Goal: Check status: Check status

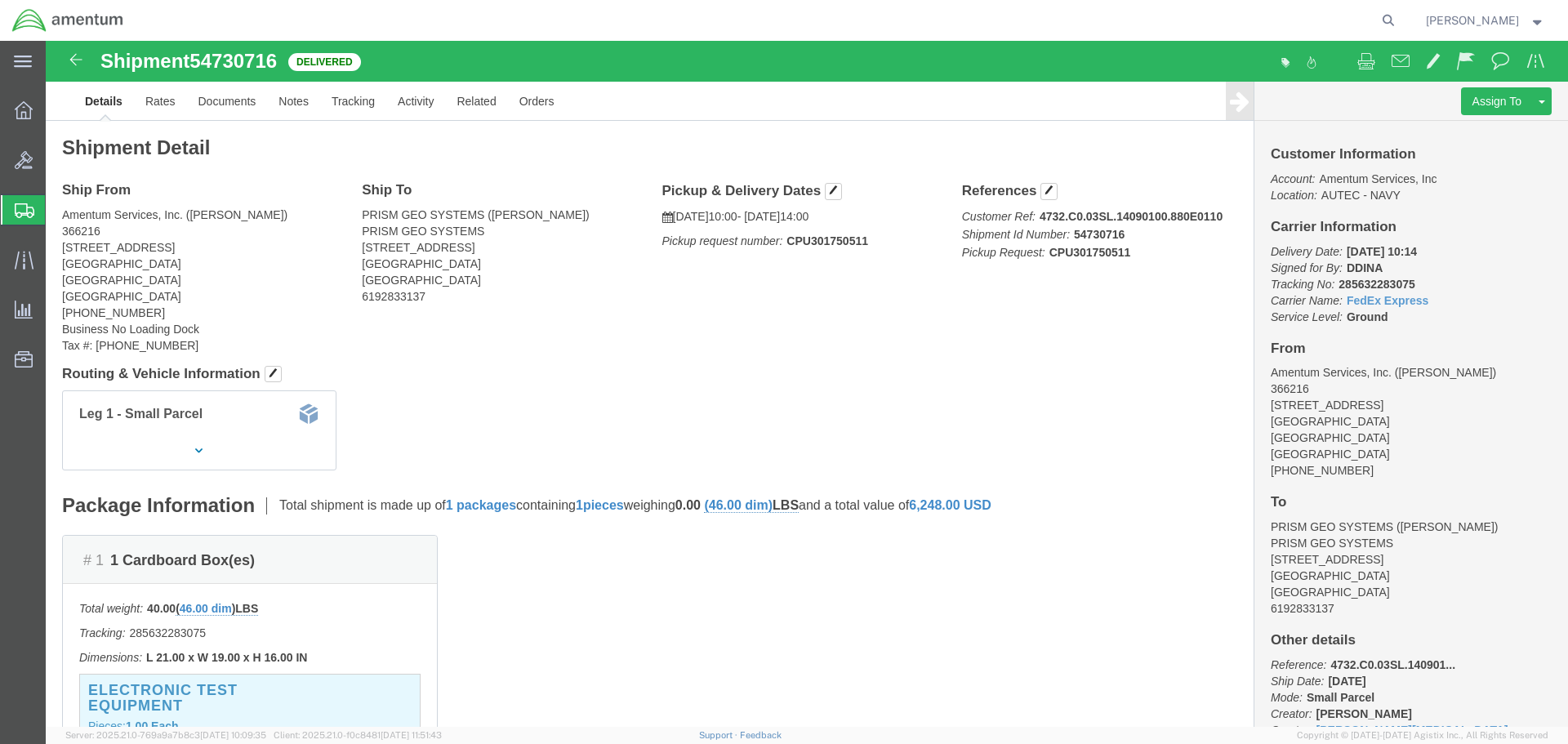
click at [0, 0] on span "Shipment Manager" at bounding box center [0, 0] width 0 height 0
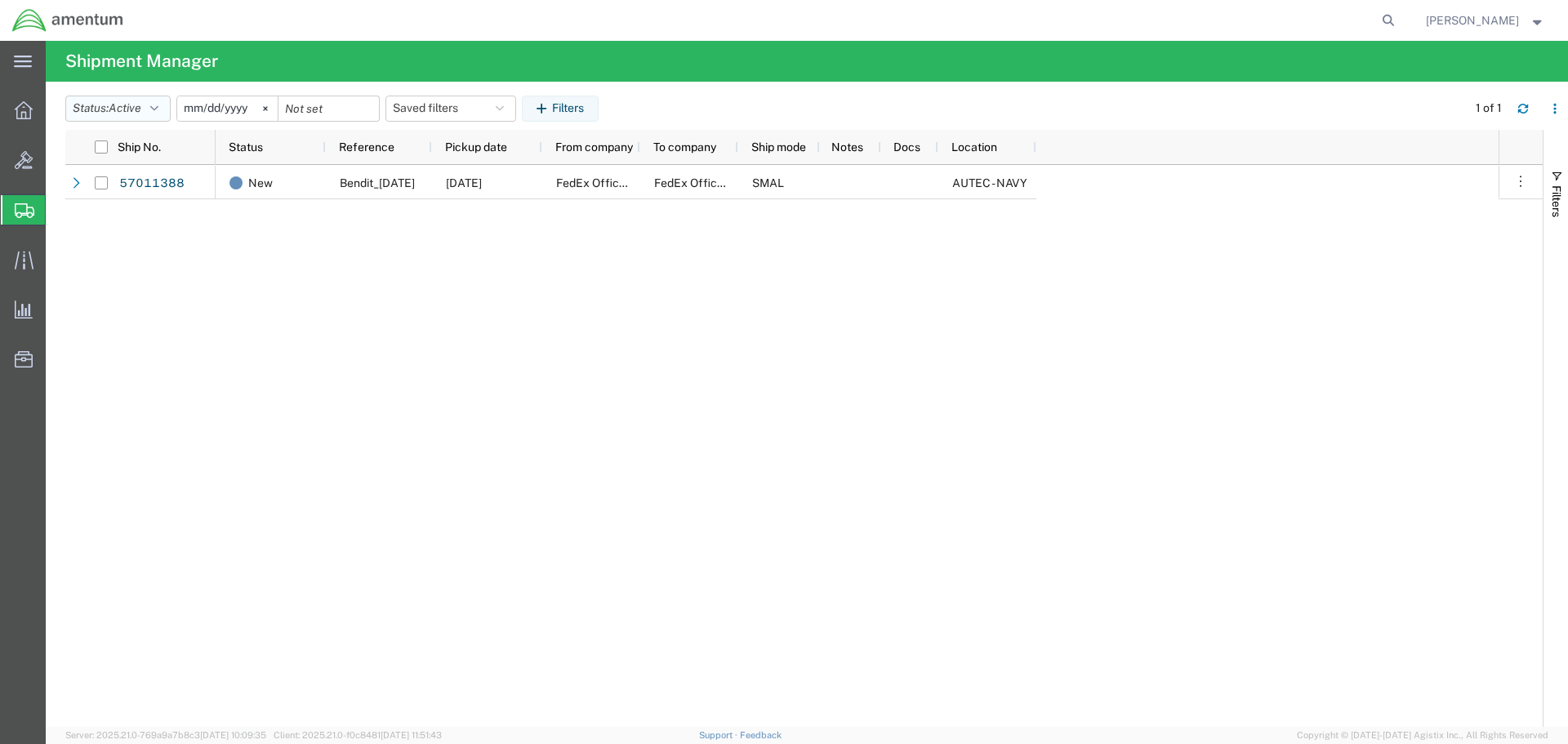
click at [126, 105] on span "Active" at bounding box center [125, 107] width 32 height 13
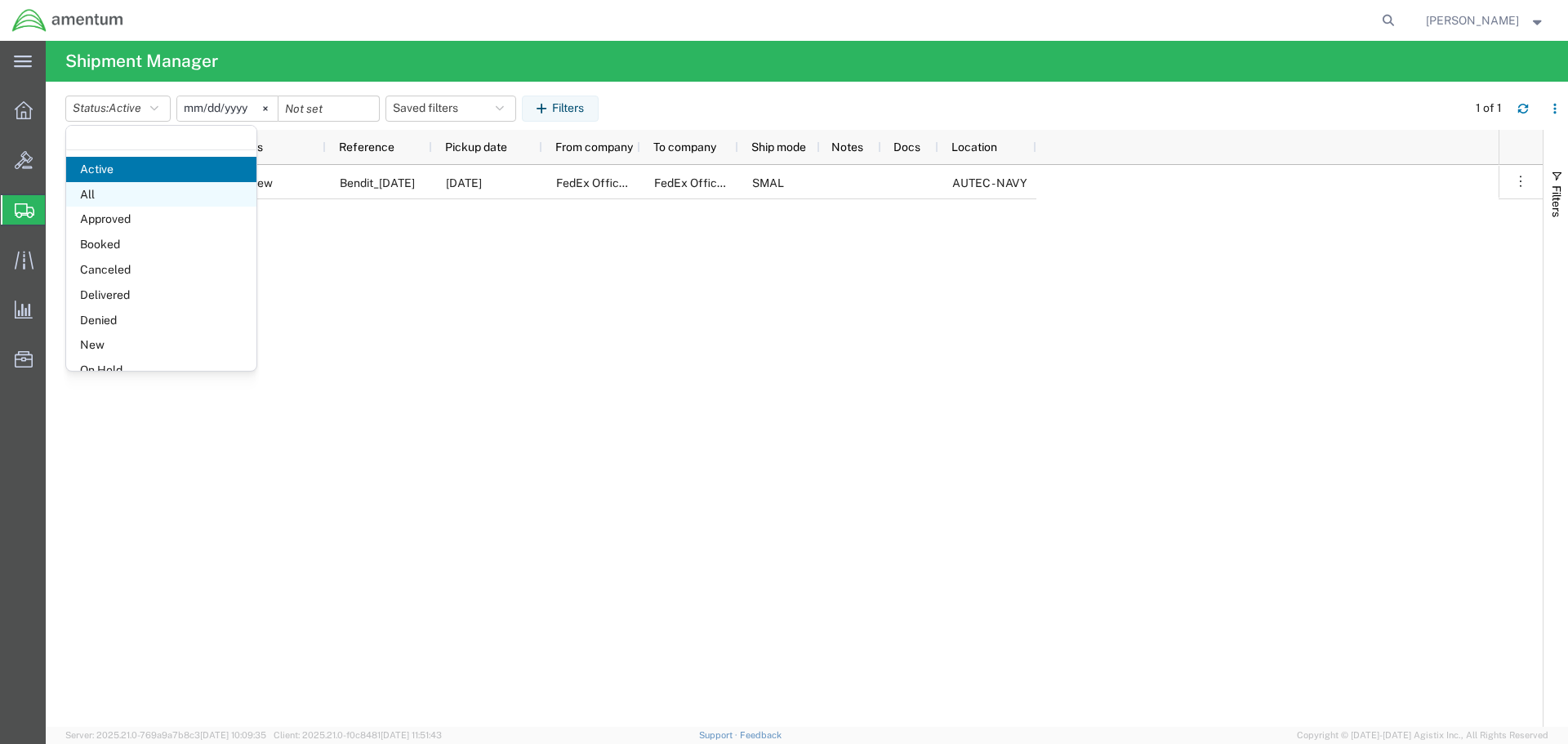
click at [138, 187] on span "All" at bounding box center [161, 195] width 190 height 25
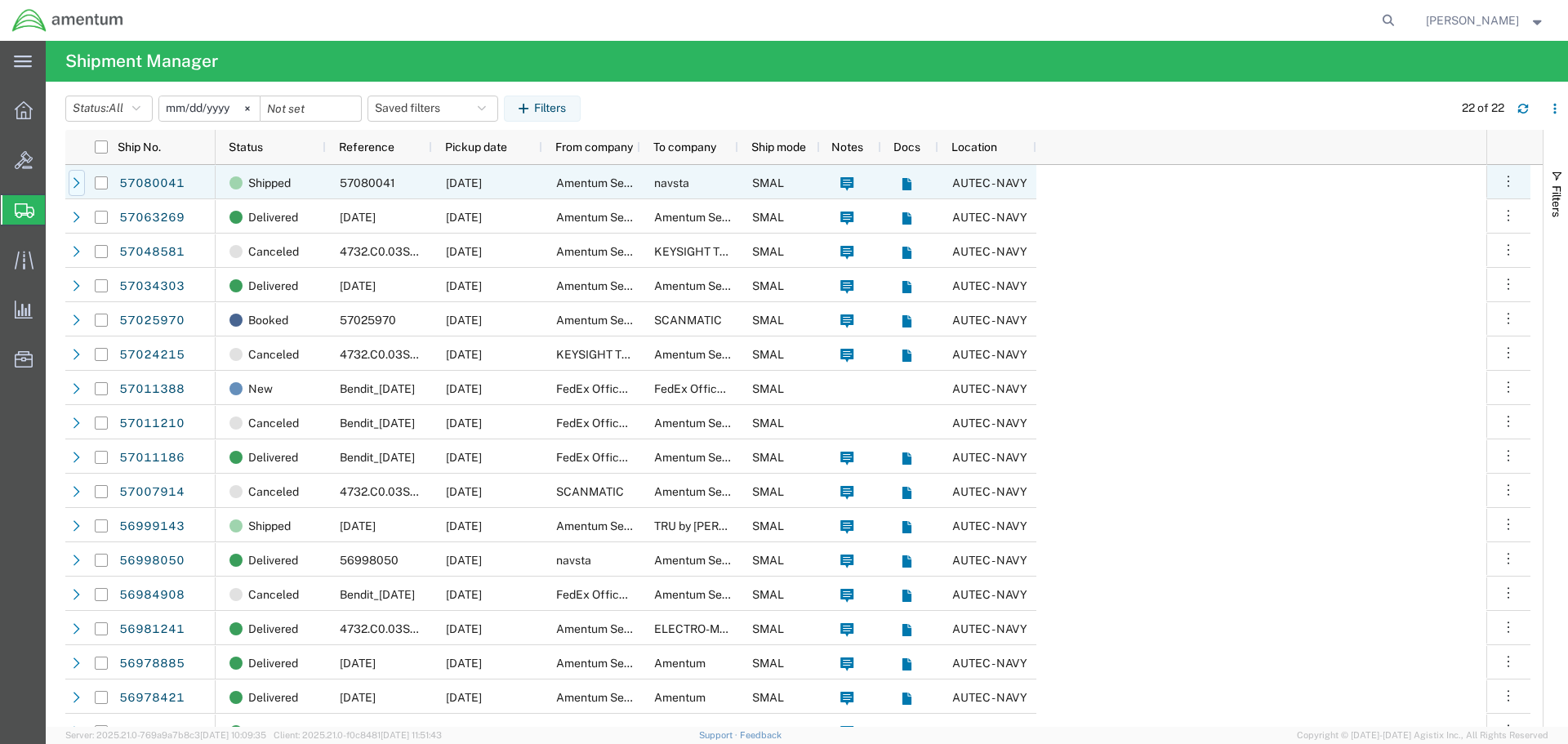
click at [76, 185] on icon at bounding box center [76, 182] width 11 height 11
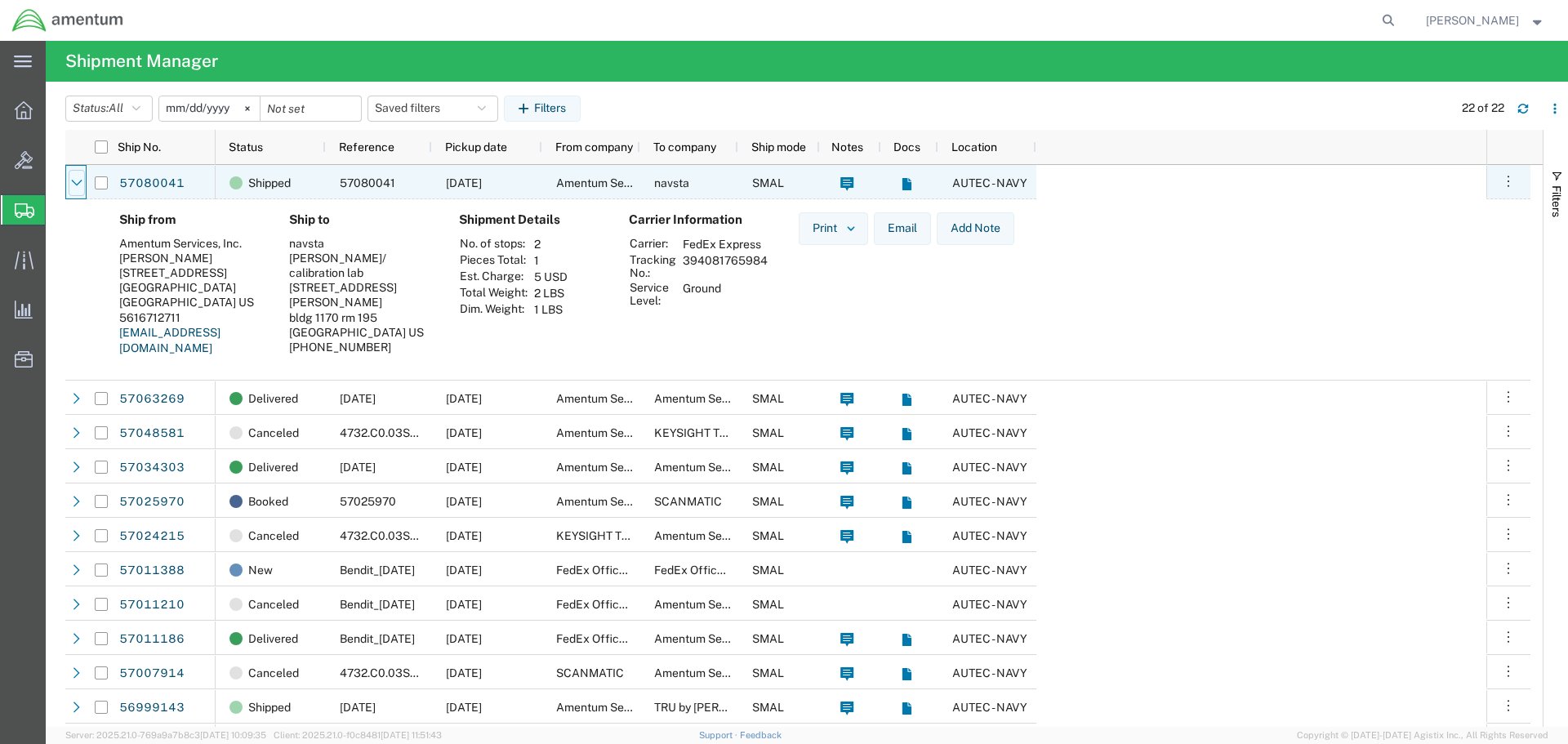
click at [75, 185] on icon at bounding box center [76, 182] width 11 height 11
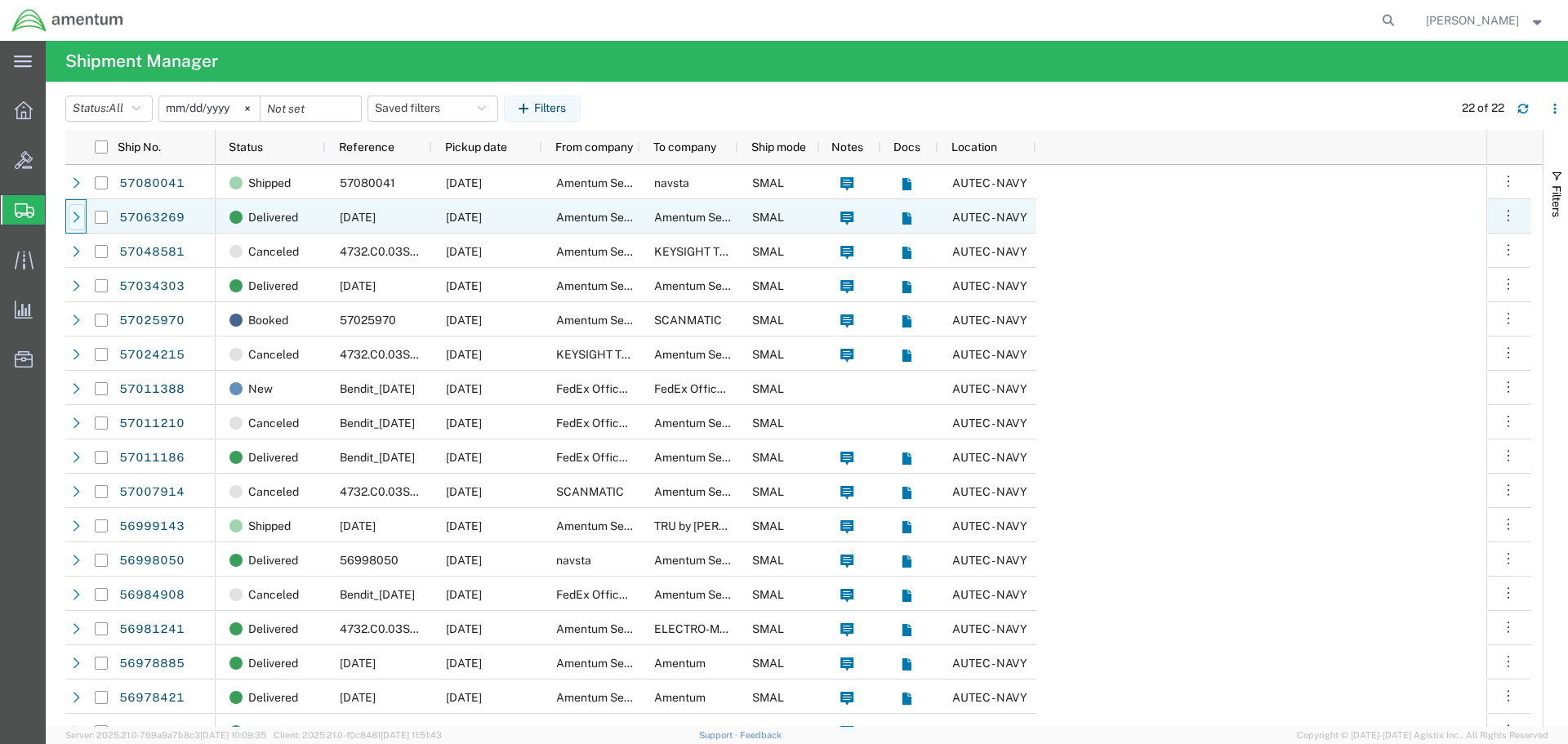
click at [79, 215] on icon at bounding box center [76, 217] width 11 height 11
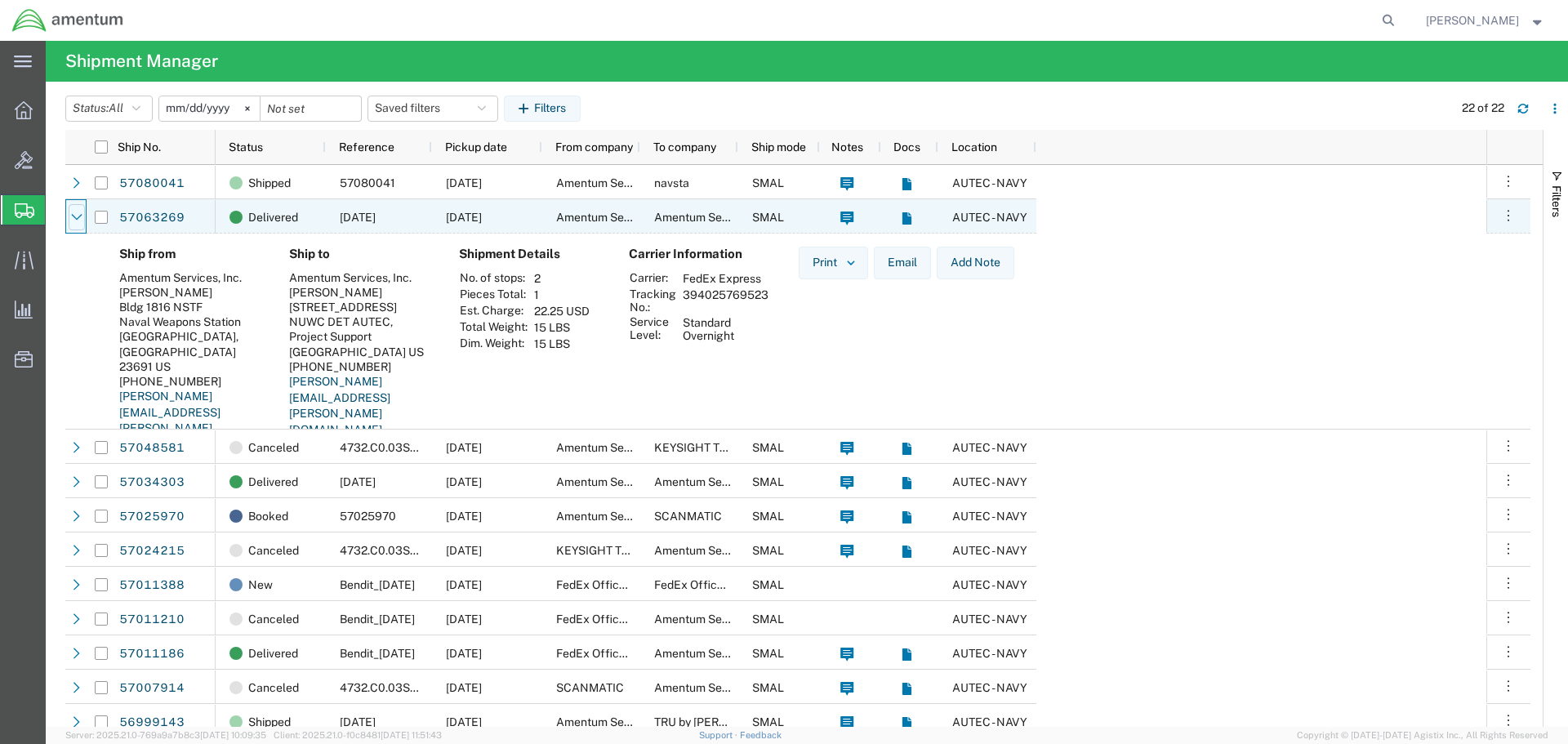
click at [78, 215] on icon at bounding box center [76, 217] width 11 height 11
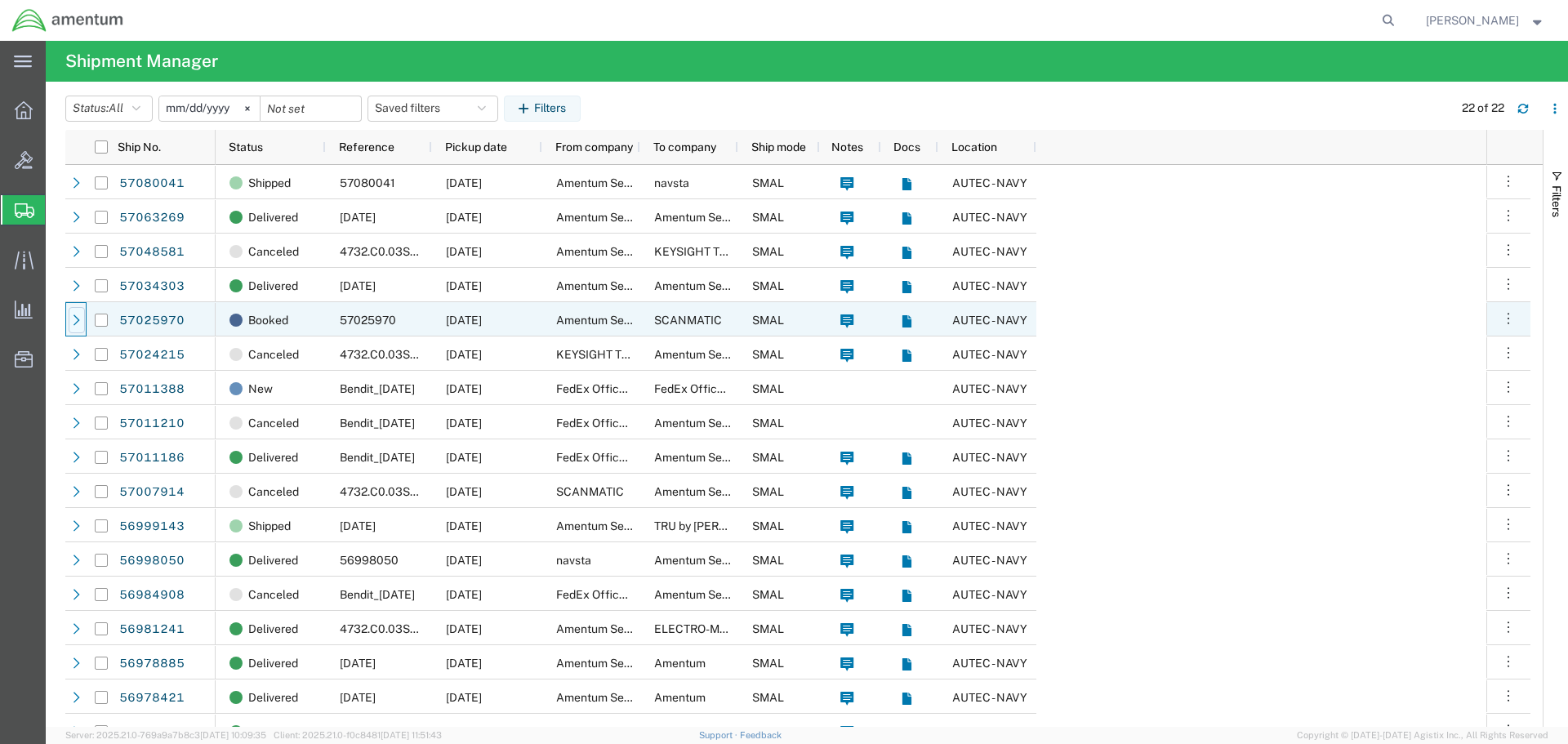
click at [73, 317] on icon at bounding box center [76, 320] width 11 height 11
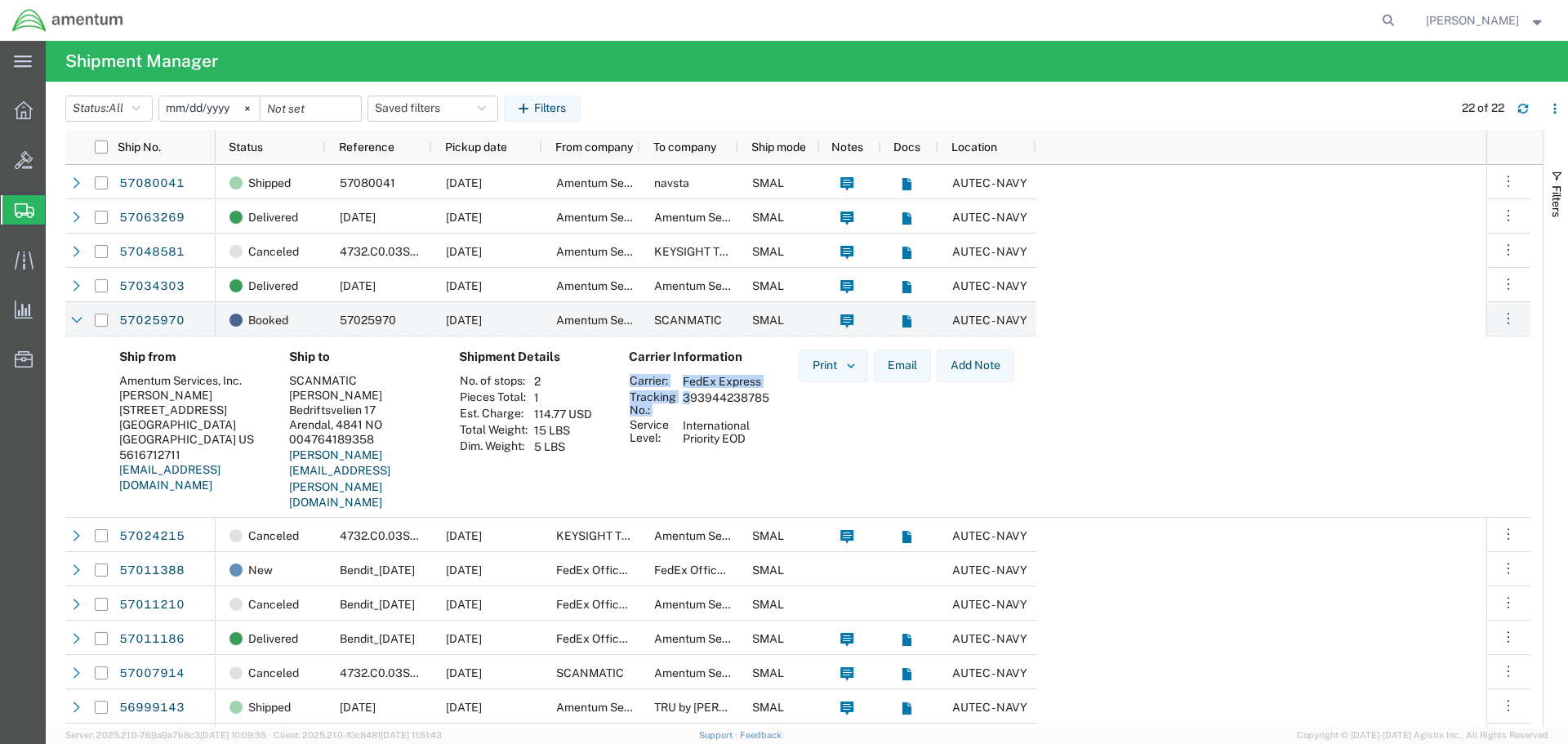
drag, startPoint x: 682, startPoint y: 399, endPoint x: 776, endPoint y: 406, distance: 94.3
click at [776, 406] on div "Carrier Information Carrier: FedEx Express Tracking No.: 393944238785 Service L…" at bounding box center [700, 436] width 170 height 174
click at [754, 399] on td "393944238785" at bounding box center [726, 404] width 98 height 28
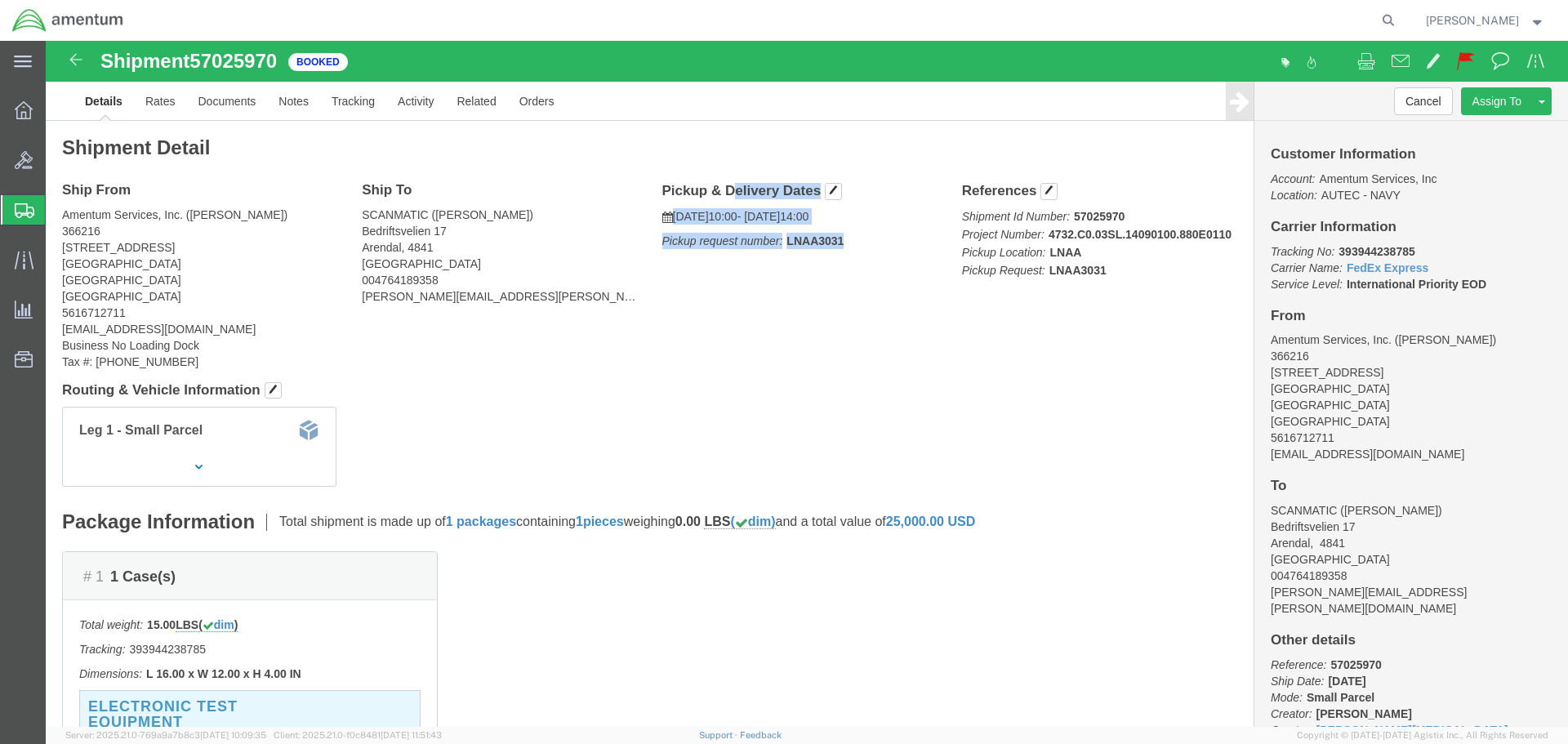
drag, startPoint x: 626, startPoint y: 151, endPoint x: 762, endPoint y: 215, distance: 150.3
click div "Pickup & Delivery Dates [DATE] 10:00 - [DATE] 14:00 Pickup request number: LNAA…"
click div "Ship From Amentum Services, Inc. ([PERSON_NAME]) 366216 [STREET_ADDRESS] 561671…"
